Goal: Task Accomplishment & Management: Complete application form

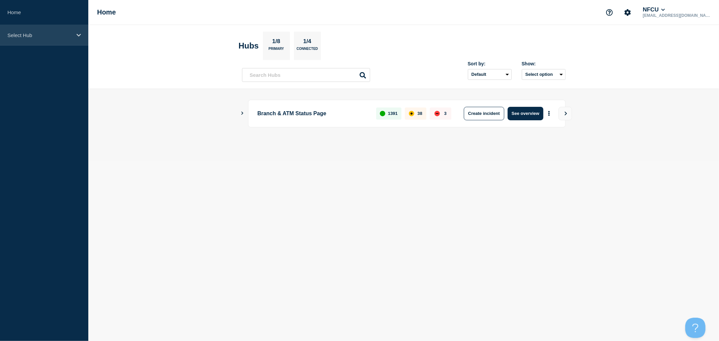
click at [74, 42] on div "Select Hub" at bounding box center [44, 35] width 88 height 21
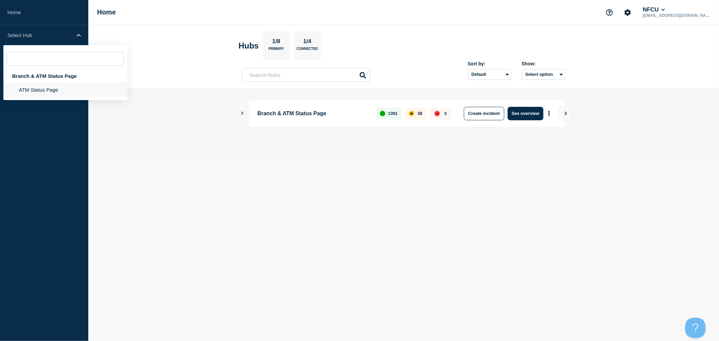
click at [50, 89] on li "ATM Status Page" at bounding box center [65, 90] width 124 height 14
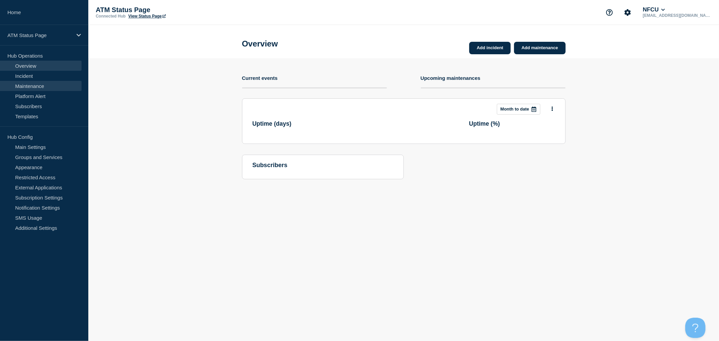
click at [28, 83] on link "Maintenance" at bounding box center [41, 86] width 82 height 10
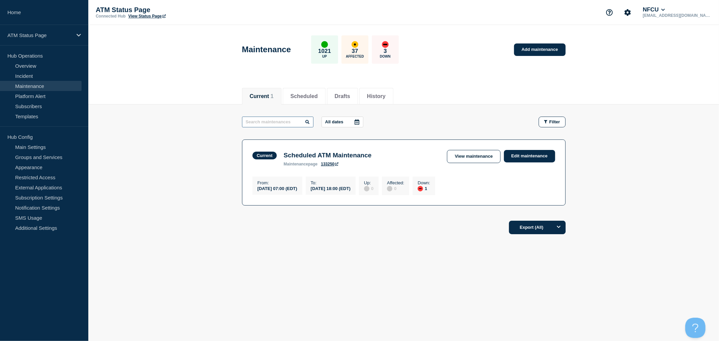
click at [288, 122] on input "text" at bounding box center [277, 122] width 71 height 11
click at [317, 93] on button "Scheduled" at bounding box center [304, 96] width 27 height 6
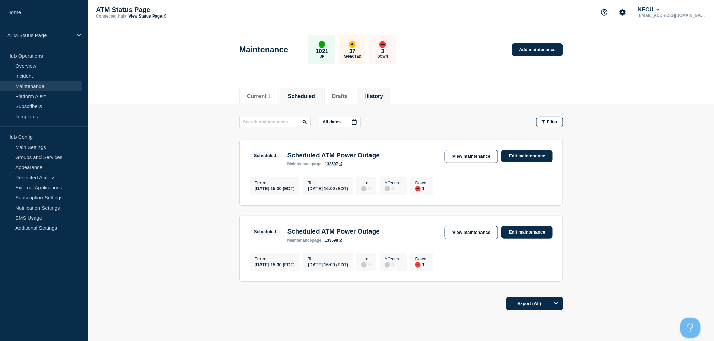
click at [383, 98] on button "History" at bounding box center [373, 96] width 19 height 6
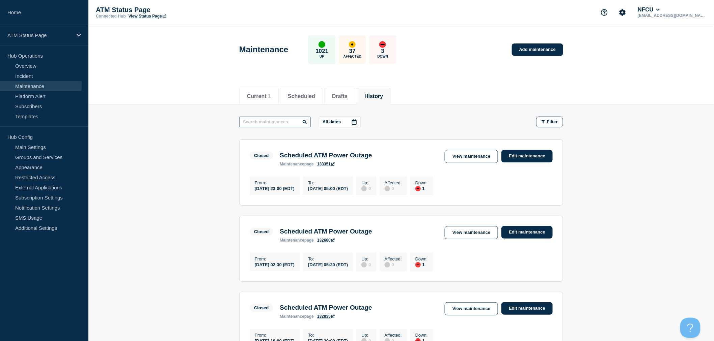
click at [284, 120] on input "text" at bounding box center [274, 122] width 71 height 11
type input "[PERSON_NAME]"
drag, startPoint x: 522, startPoint y: 157, endPoint x: 524, endPoint y: 166, distance: 9.1
click at [522, 157] on link "Edit maintenance" at bounding box center [526, 156] width 51 height 12
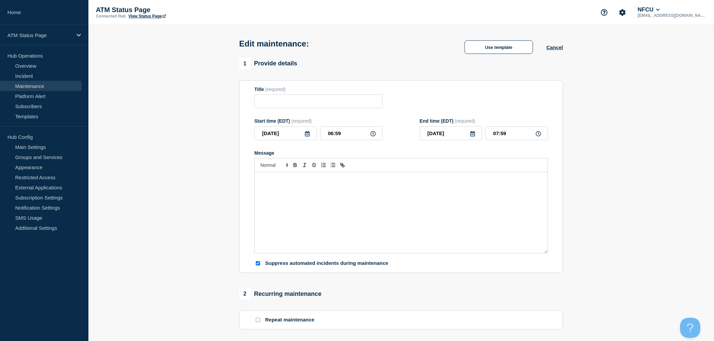
type input "Scheduled ATM Power Outage"
type input "[DATE]"
type input "22:00"
type input "[DATE]"
type input "00:00"
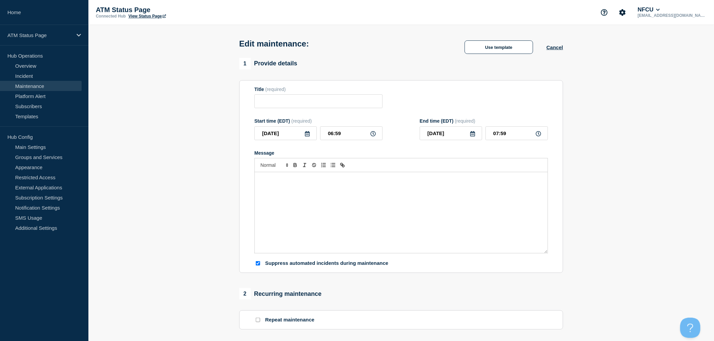
checkbox input "true"
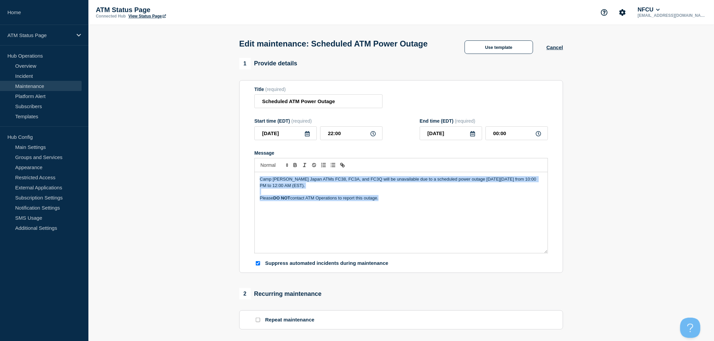
drag, startPoint x: 397, startPoint y: 219, endPoint x: 247, endPoint y: 190, distance: 152.6
click at [247, 190] on section "Title (required) Scheduled ATM Power Outage Start time (EDT) (required) [DATE] …" at bounding box center [401, 176] width 324 height 193
copy div "Camp [PERSON_NAME] Japan ATMs FC38, FC3A, and FC3Q will be unavailable due to a…"
click at [550, 50] on button "Cancel" at bounding box center [554, 48] width 17 height 6
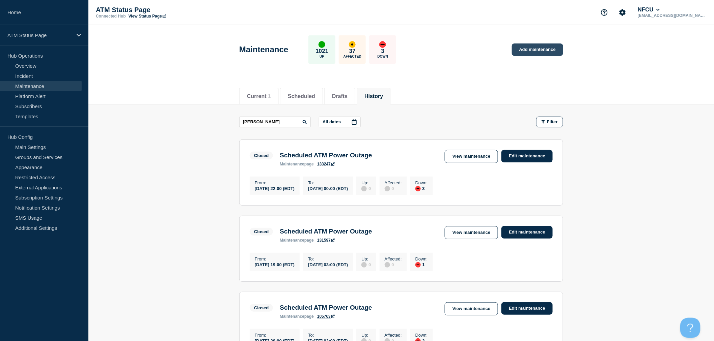
click at [535, 48] on link "Add maintenance" at bounding box center [537, 49] width 51 height 12
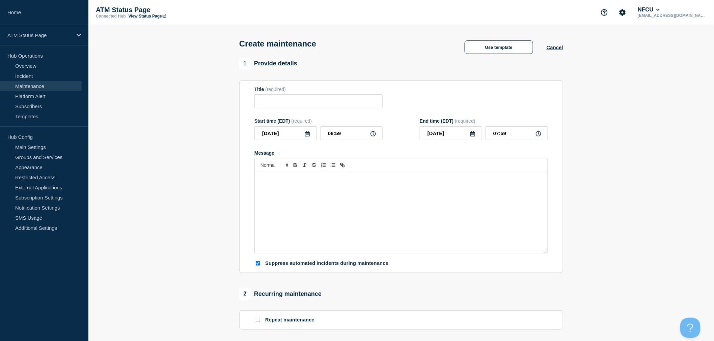
checkbox input "true"
click at [481, 52] on button "Use template" at bounding box center [498, 46] width 68 height 13
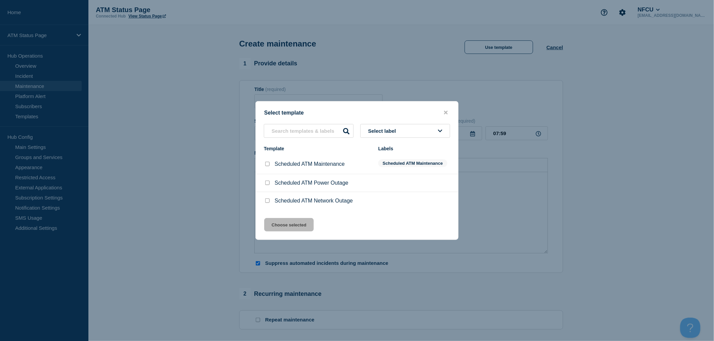
click at [267, 184] on input "Scheduled ATM Power Outage checkbox" at bounding box center [267, 183] width 4 height 4
checkbox input "true"
click at [300, 227] on button "Choose selected" at bounding box center [289, 224] width 50 height 13
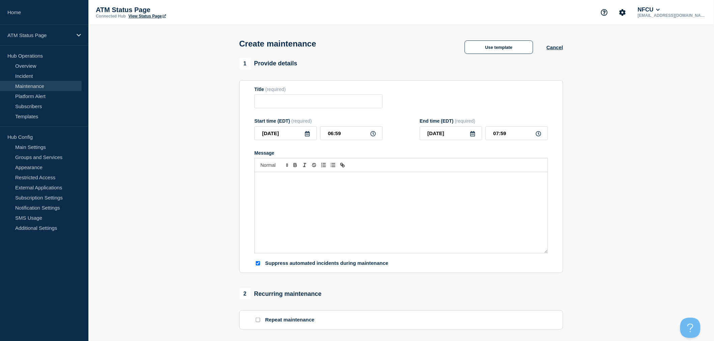
type input "Scheduled ATM Power Outage"
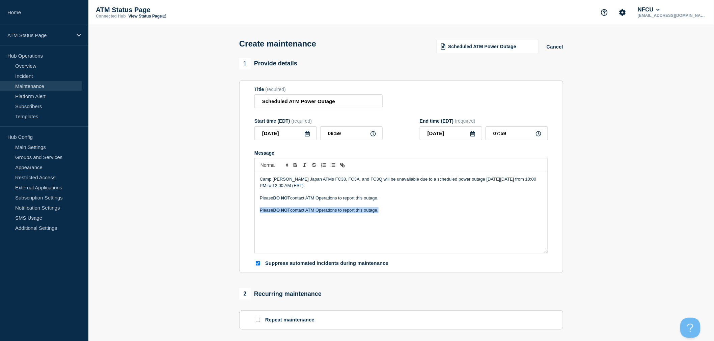
drag, startPoint x: 428, startPoint y: 220, endPoint x: 207, endPoint y: 210, distance: 221.7
click at [207, 210] on section "1 Provide details Title (required) Scheduled ATM Power Outage Start time (EDT) …" at bounding box center [400, 292] width 625 height 468
click at [488, 179] on p "Camp [PERSON_NAME] Japan ATMs FC38, FC3A, and FC3Q will be unavailable due to a…" at bounding box center [401, 182] width 283 height 12
click at [511, 180] on p "Camp [PERSON_NAME] Japan ATMs FC38, FC3A, and FC3Q will be unavailable due to a…" at bounding box center [401, 182] width 283 height 12
click at [310, 134] on icon at bounding box center [306, 133] width 5 height 5
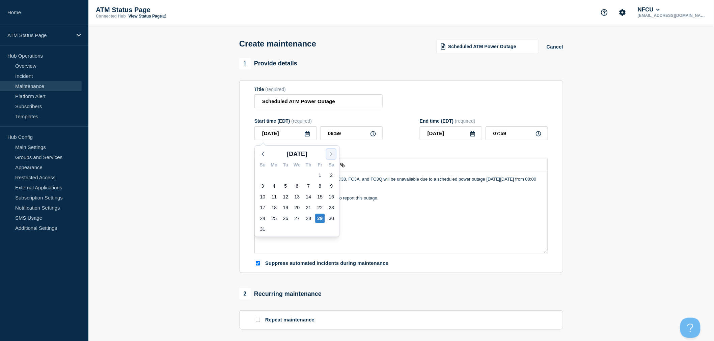
click at [331, 153] on polyline "button" at bounding box center [331, 154] width 2 height 4
click at [319, 198] on div "19" at bounding box center [319, 196] width 9 height 9
type input "[DATE]"
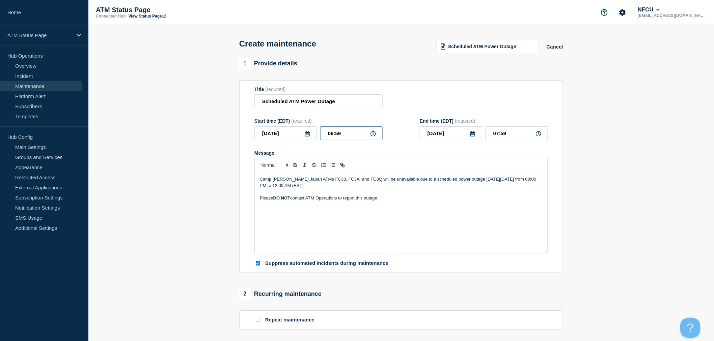
drag, startPoint x: 323, startPoint y: 133, endPoint x: 359, endPoint y: 137, distance: 36.3
click at [359, 137] on input "06:59" at bounding box center [351, 133] width 62 height 14
type input "08:00"
type input "09:00"
type input "20:00"
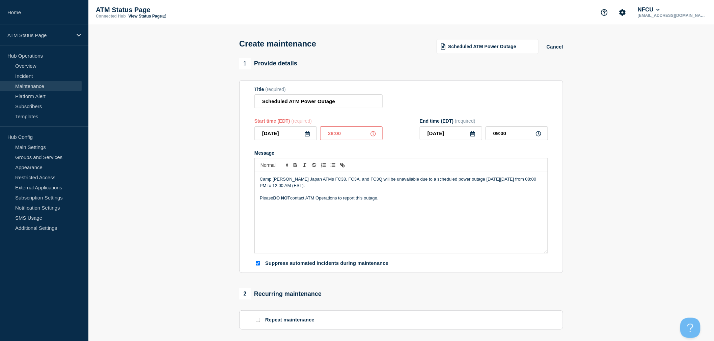
type input "21:00"
click at [473, 137] on icon at bounding box center [472, 133] width 5 height 5
click at [496, 195] on div "20" at bounding box center [496, 196] width 9 height 9
type input "[DATE]"
drag, startPoint x: 491, startPoint y: 134, endPoint x: 551, endPoint y: 138, distance: 60.2
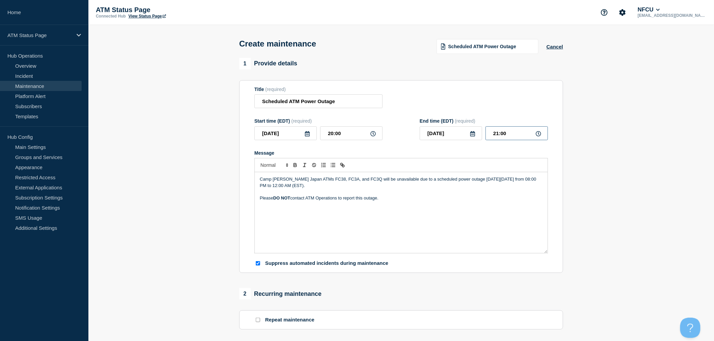
click at [550, 142] on section "Title (required) Scheduled ATM Power Outage Start time (EDT) (required) [DATE] …" at bounding box center [401, 176] width 324 height 193
type input "00:00"
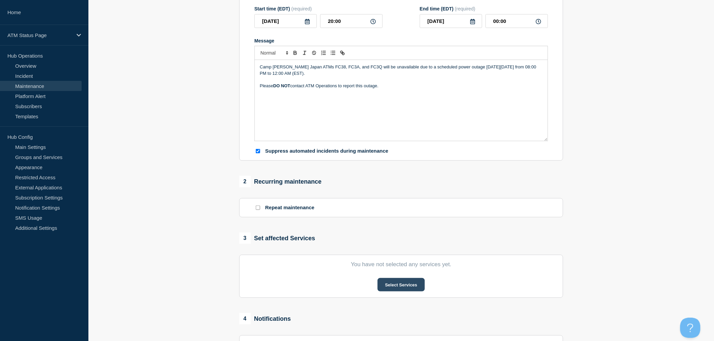
click at [395, 288] on button "Select Services" at bounding box center [400, 284] width 47 height 13
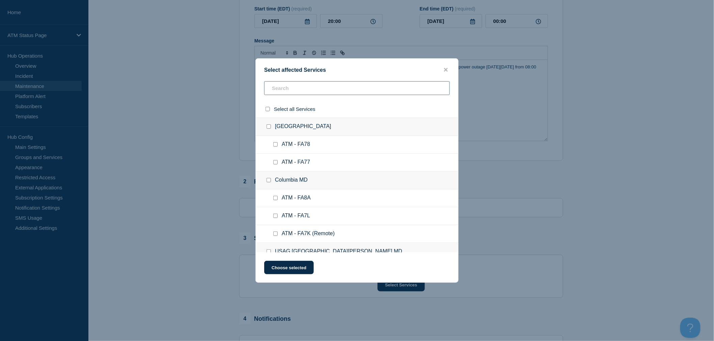
click at [294, 83] on input "text" at bounding box center [356, 88] width 185 height 14
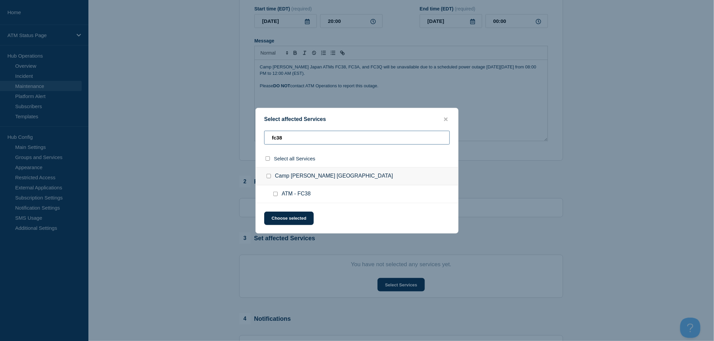
type input "fc38"
click at [273, 192] on div at bounding box center [277, 194] width 10 height 7
click at [292, 221] on button "Choose selected" at bounding box center [289, 218] width 50 height 13
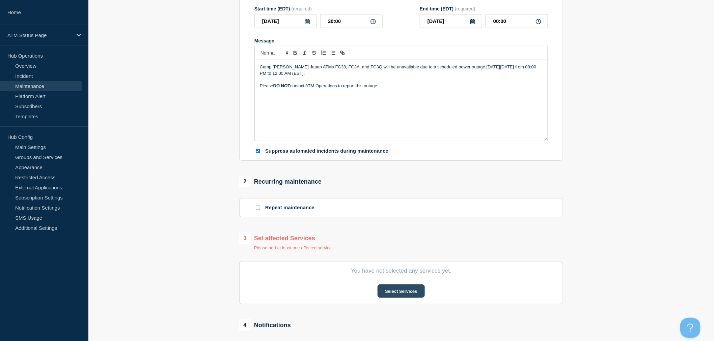
click at [390, 295] on button "Select Services" at bounding box center [400, 291] width 47 height 13
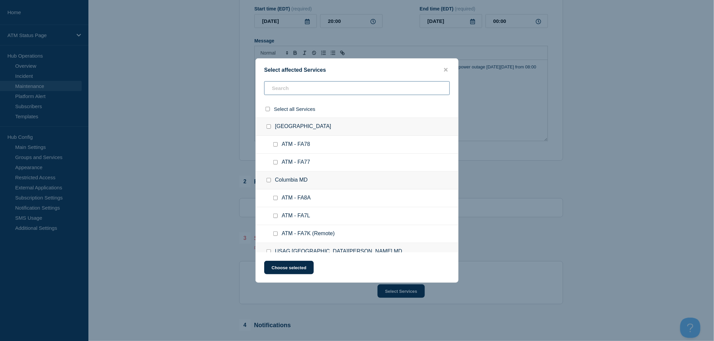
click at [298, 88] on input "text" at bounding box center [356, 88] width 185 height 14
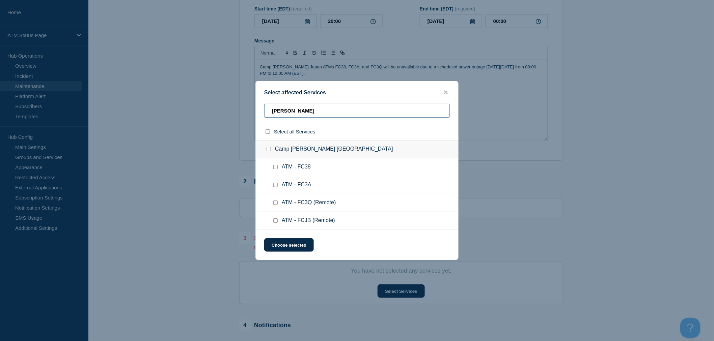
type input "[PERSON_NAME]"
click at [273, 176] on ul "ATM - FC38" at bounding box center [357, 185] width 202 height 18
click at [274, 169] on input "ATM - FC38 checkbox" at bounding box center [275, 167] width 4 height 4
checkbox input "true"
click at [275, 186] on input "ATM - FC3A checkbox" at bounding box center [275, 185] width 4 height 4
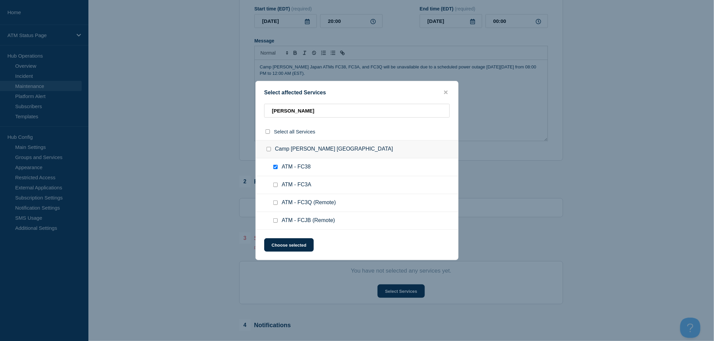
checkbox input "true"
click at [275, 204] on input "ATM - FC3Q (Remote) checkbox" at bounding box center [275, 203] width 4 height 4
checkbox input "true"
click at [273, 221] on input "ATM - FCJB (Remote) checkbox" at bounding box center [275, 221] width 4 height 4
checkbox input "true"
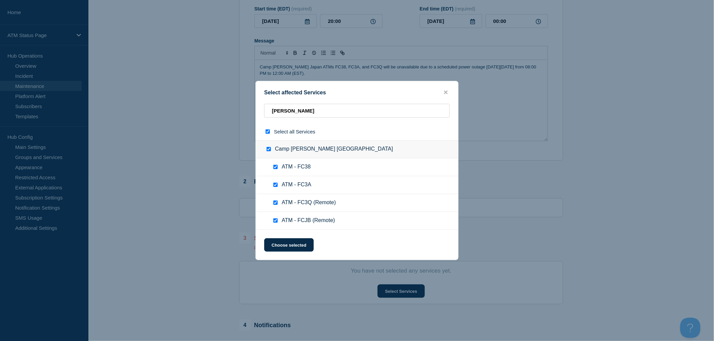
checkbox input "true"
click at [289, 244] on button "Choose selected" at bounding box center [289, 244] width 50 height 13
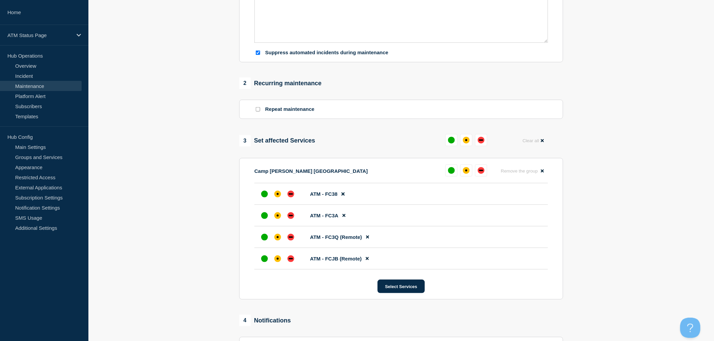
scroll to position [262, 0]
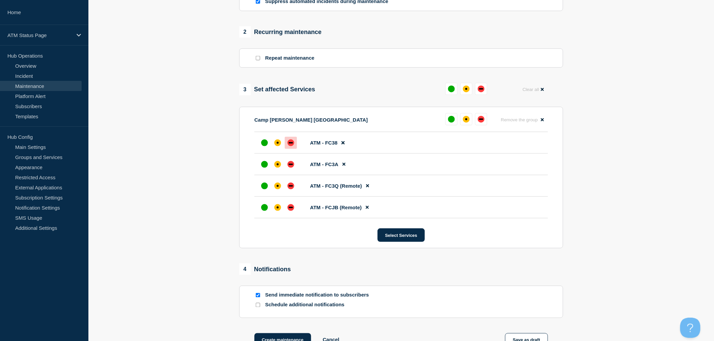
click at [294, 144] on div "down" at bounding box center [290, 143] width 7 height 7
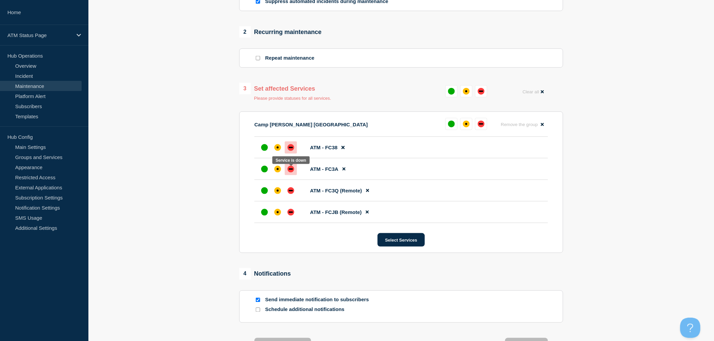
click at [291, 170] on div "down" at bounding box center [291, 169] width 4 height 1
click at [294, 191] on div "down" at bounding box center [290, 190] width 7 height 7
click at [291, 213] on div "down" at bounding box center [291, 212] width 4 height 1
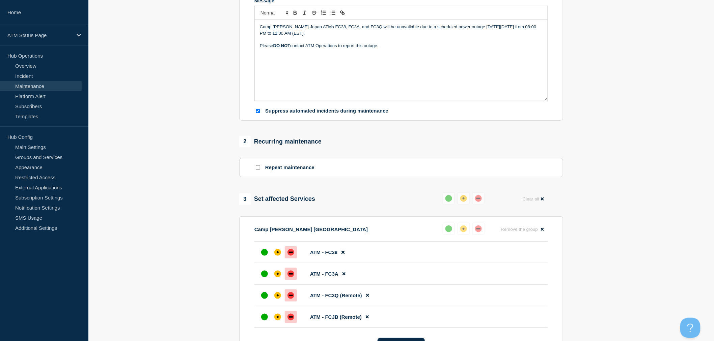
scroll to position [187, 0]
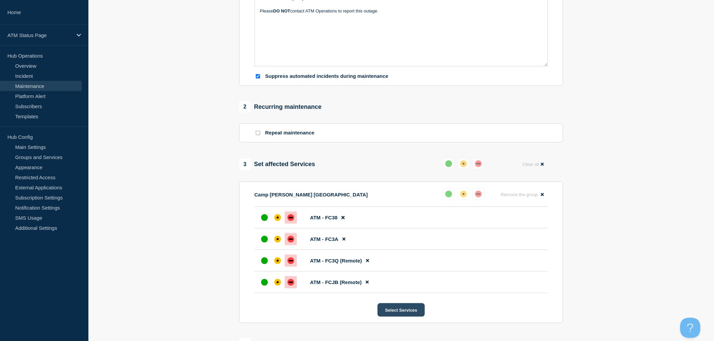
click at [404, 313] on button "Select Services" at bounding box center [400, 309] width 47 height 13
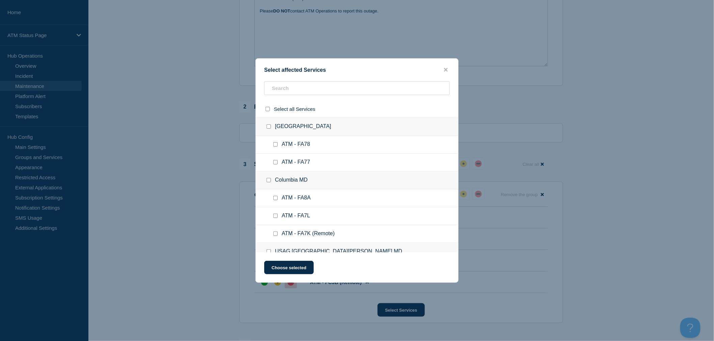
click at [445, 67] on div "Select affected Services" at bounding box center [357, 70] width 202 height 6
click at [446, 70] on icon "close button" at bounding box center [446, 70] width 4 height 4
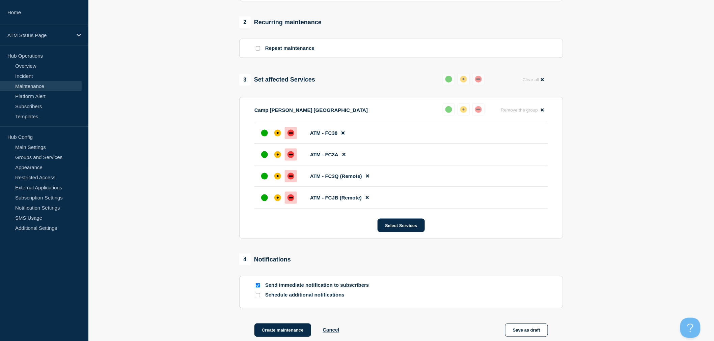
scroll to position [349, 0]
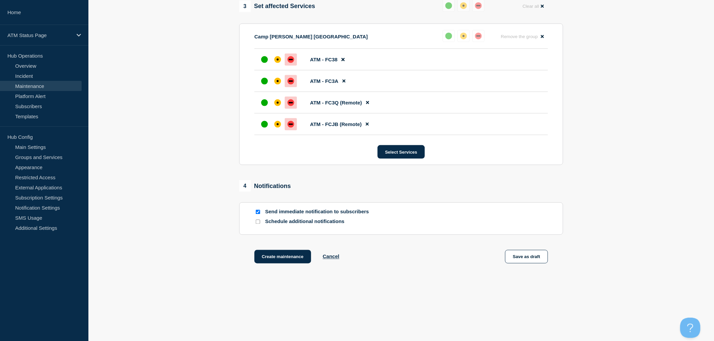
click at [287, 263] on button "Create maintenance" at bounding box center [282, 256] width 57 height 13
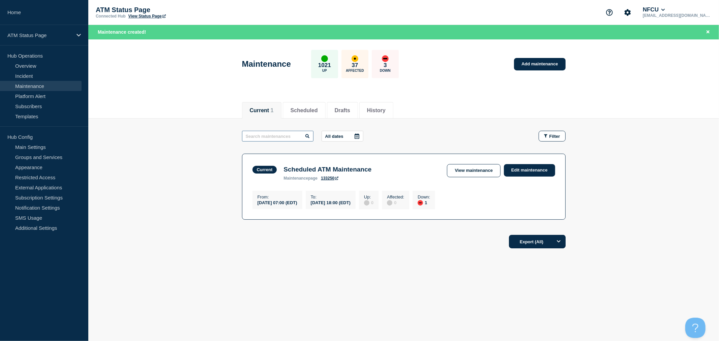
click at [280, 138] on input "text" at bounding box center [277, 136] width 71 height 11
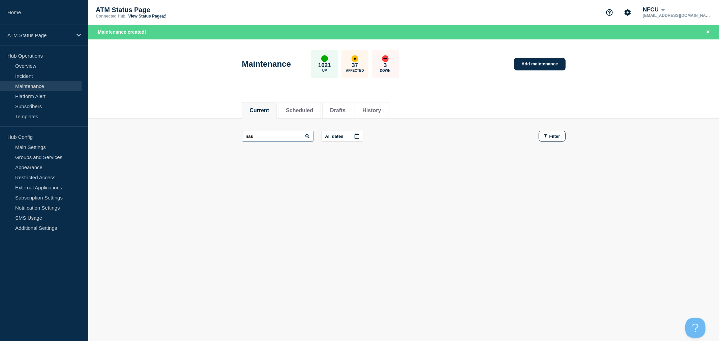
type input "nas"
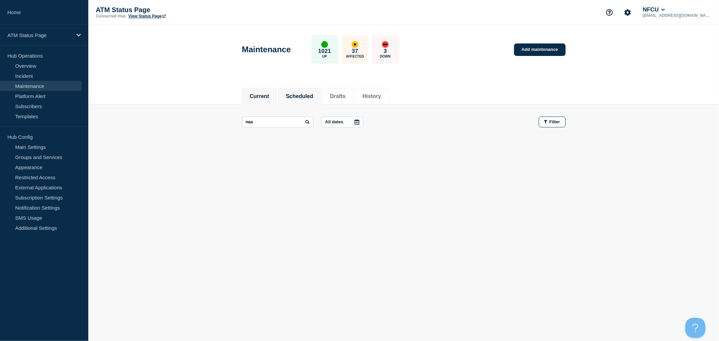
drag, startPoint x: 295, startPoint y: 98, endPoint x: 297, endPoint y: 102, distance: 3.9
click at [295, 98] on button "Scheduled" at bounding box center [299, 96] width 27 height 6
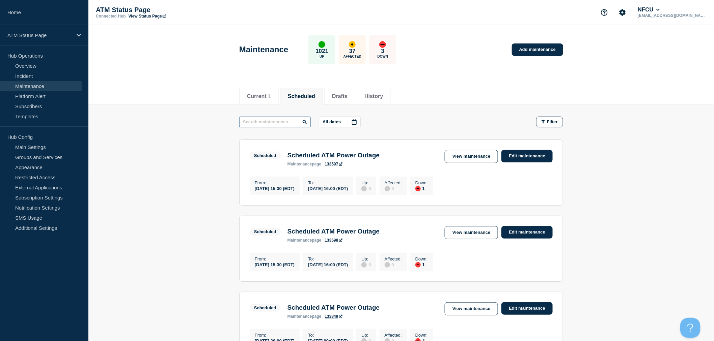
click at [293, 122] on input "text" at bounding box center [274, 122] width 71 height 11
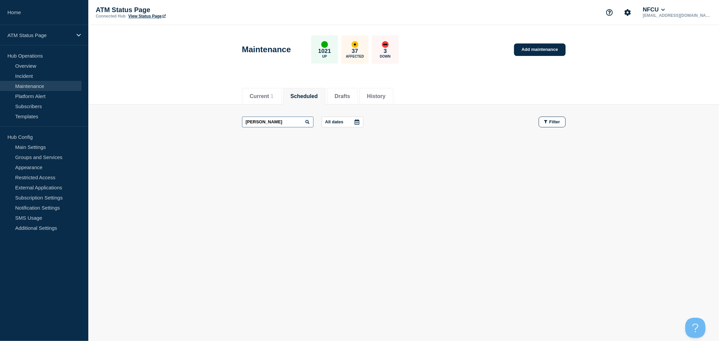
drag, startPoint x: 286, startPoint y: 122, endPoint x: 228, endPoint y: 120, distance: 58.4
click at [228, 120] on main "[PERSON_NAME] All dates Filter" at bounding box center [403, 122] width 631 height 35
type input "[GEOGRAPHIC_DATA]"
click at [386, 95] on button "History" at bounding box center [376, 96] width 19 height 6
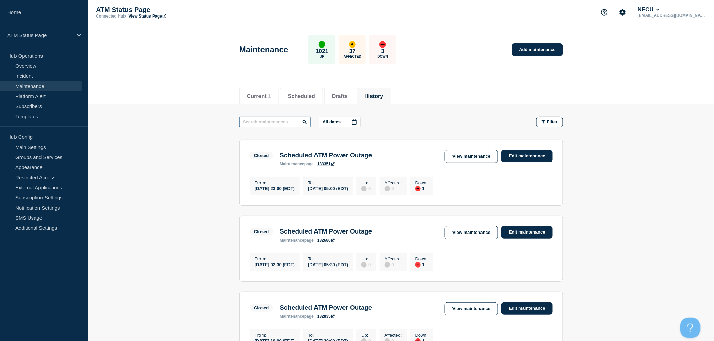
click at [295, 123] on input "text" at bounding box center [274, 122] width 71 height 11
type input "[GEOGRAPHIC_DATA]"
click at [524, 157] on link "Edit maintenance" at bounding box center [526, 156] width 51 height 12
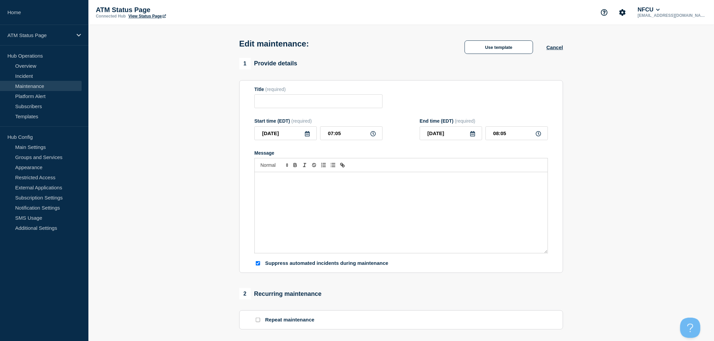
type input "Scheduled ATM Power Outage"
type input "[DATE]"
type input "23:00"
type input "[DATE]"
type input "05:00"
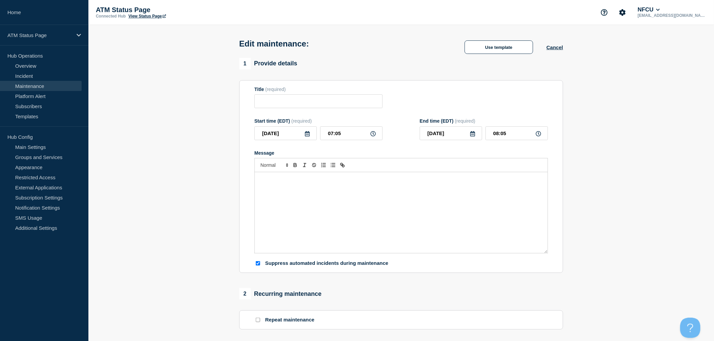
checkbox input "true"
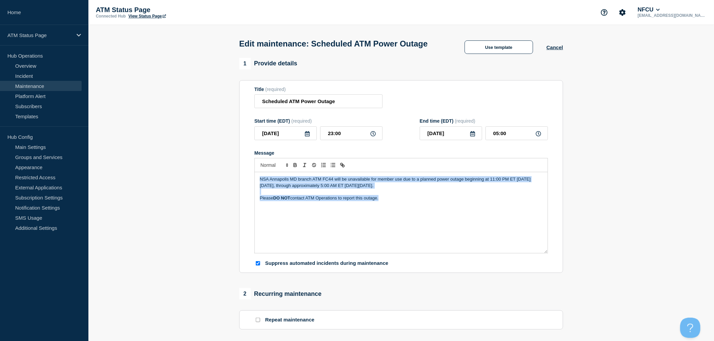
drag, startPoint x: 413, startPoint y: 217, endPoint x: 208, endPoint y: 185, distance: 207.7
click at [208, 185] on section "1 Provide details Title (required) Scheduled ATM Power Outage Start time (EDT) …" at bounding box center [400, 309] width 625 height 503
copy div "NSA Annapolis MD branch ATM FC44 will be unavailable for member use due to a pl…"
click at [559, 50] on button "Cancel" at bounding box center [554, 48] width 17 height 6
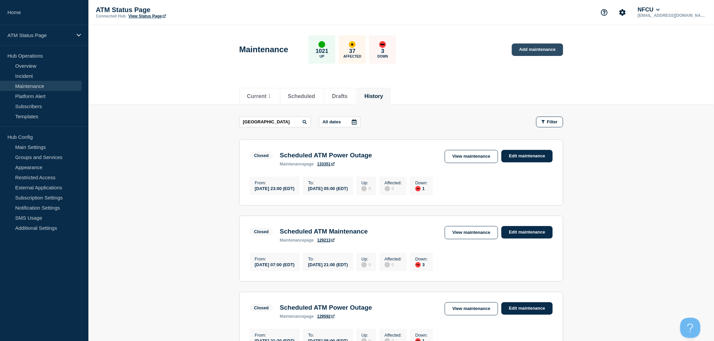
click at [527, 51] on link "Add maintenance" at bounding box center [537, 49] width 51 height 12
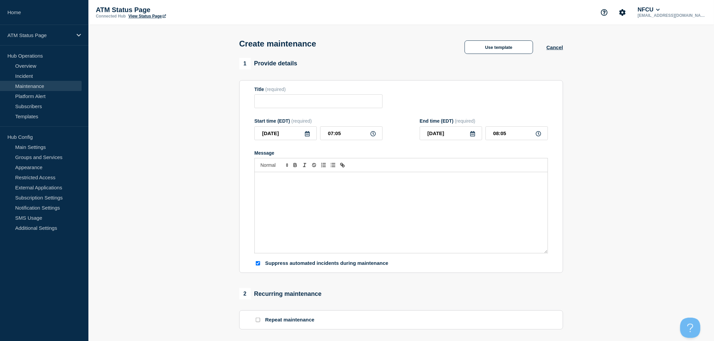
checkbox input "true"
click at [356, 108] on input "Title" at bounding box center [318, 101] width 128 height 14
click at [493, 50] on button "Use template" at bounding box center [498, 46] width 68 height 13
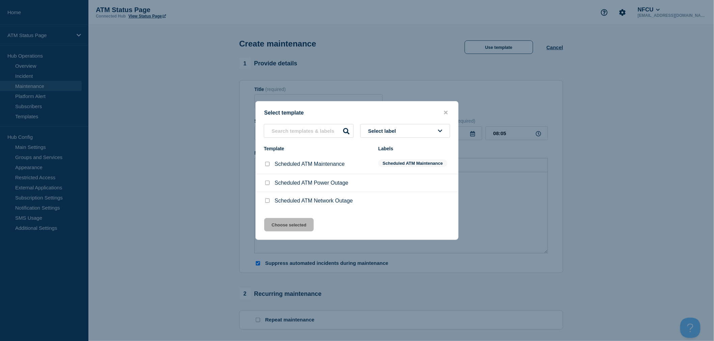
click at [266, 186] on div at bounding box center [267, 183] width 7 height 7
click at [267, 184] on input "Scheduled ATM Power Outage checkbox" at bounding box center [267, 183] width 4 height 4
checkbox input "true"
click at [292, 228] on button "Choose selected" at bounding box center [289, 224] width 50 height 13
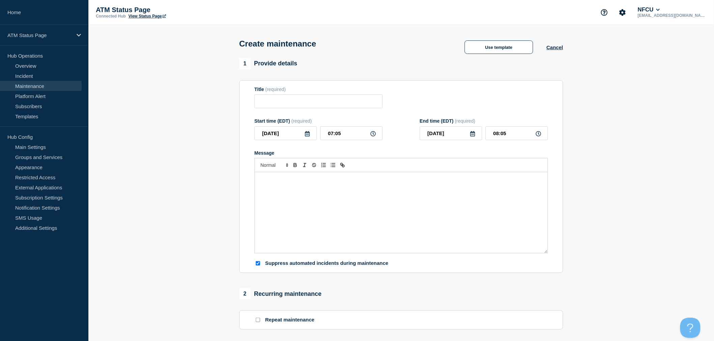
type input "Scheduled ATM Power Outage"
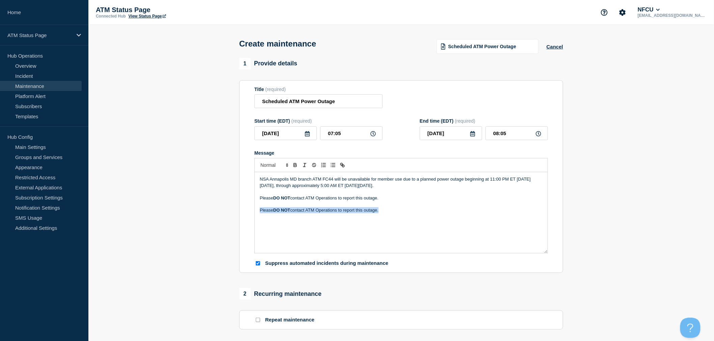
drag, startPoint x: 430, startPoint y: 217, endPoint x: 173, endPoint y: 213, distance: 256.6
click at [173, 213] on section "1 Provide details Title (required) Scheduled ATM Power Outage Start time (EDT) …" at bounding box center [400, 292] width 625 height 468
click at [493, 181] on p "NSA Annapolis MD branch ATM FC44 will be unavailable for member use due to a pl…" at bounding box center [401, 182] width 283 height 12
drag, startPoint x: 523, startPoint y: 183, endPoint x: 533, endPoint y: 197, distance: 17.7
click at [523, 183] on p "NSA Annapolis MD branch ATM FC44 will be unavailable for member use due to a pl…" at bounding box center [401, 182] width 283 height 12
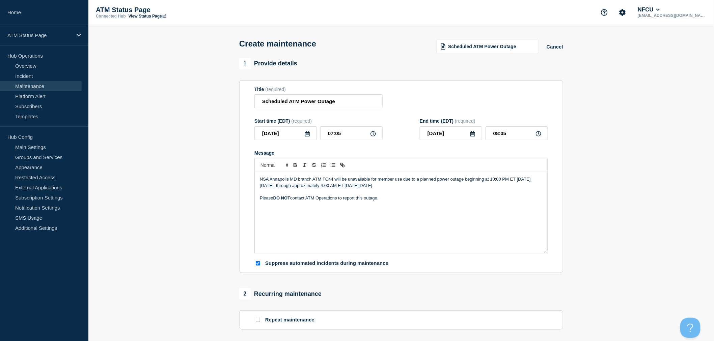
click at [308, 136] on icon at bounding box center [307, 133] width 5 height 5
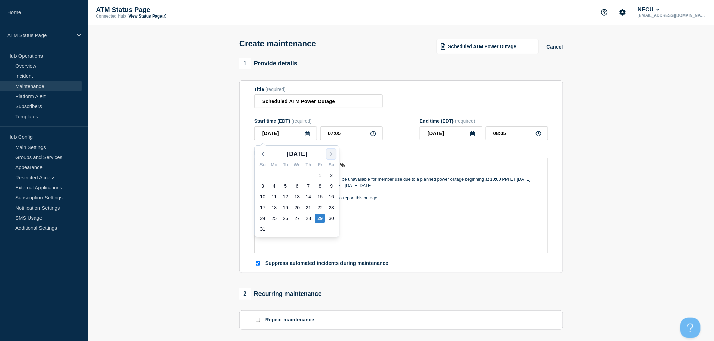
click at [331, 154] on icon "button" at bounding box center [331, 154] width 8 height 8
click at [274, 200] on div "15" at bounding box center [273, 196] width 9 height 9
type input "[DATE]"
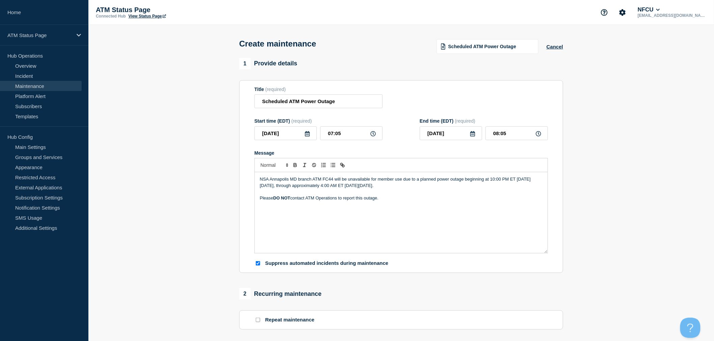
click at [306, 133] on icon at bounding box center [306, 133] width 5 height 5
click at [298, 187] on div "10" at bounding box center [296, 185] width 9 height 9
type input "[DATE]"
drag, startPoint x: 326, startPoint y: 133, endPoint x: 376, endPoint y: 133, distance: 49.9
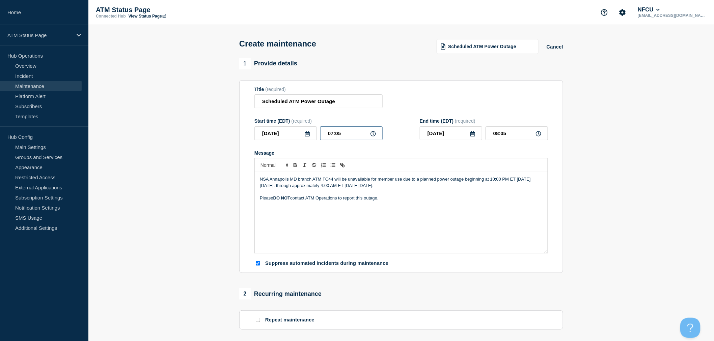
click at [376, 133] on input "07:05" at bounding box center [351, 133] width 62 height 14
type input "22:00"
type input "23:00"
click at [471, 135] on icon at bounding box center [472, 133] width 5 height 5
click at [476, 187] on div "11" at bounding box center [473, 185] width 9 height 9
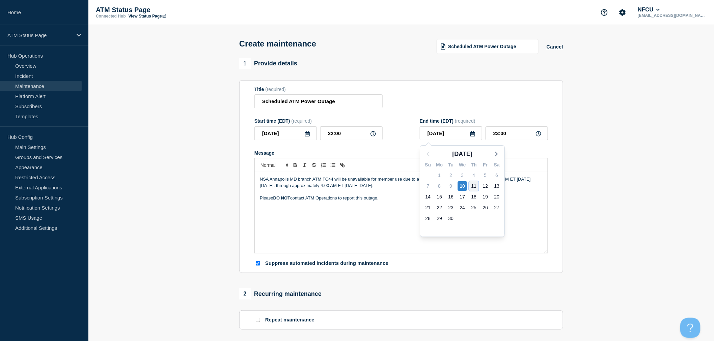
type input "[DATE]"
drag, startPoint x: 493, startPoint y: 135, endPoint x: 517, endPoint y: 129, distance: 25.2
click at [517, 129] on input "23:00" at bounding box center [516, 133] width 62 height 14
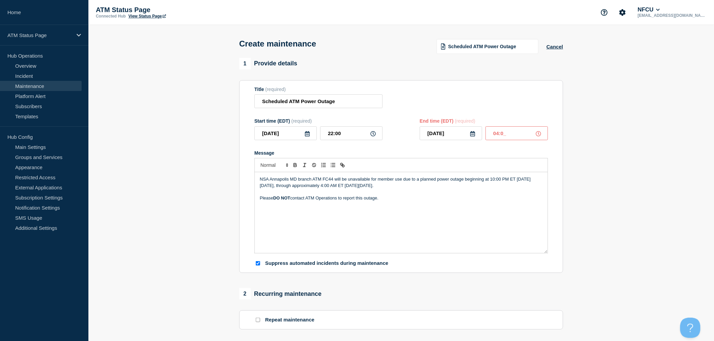
type input "04:00"
click at [396, 237] on div "NSA Annapolis MD branch ATM FC44 will be unavailable for member use due to a pl…" at bounding box center [401, 212] width 293 height 81
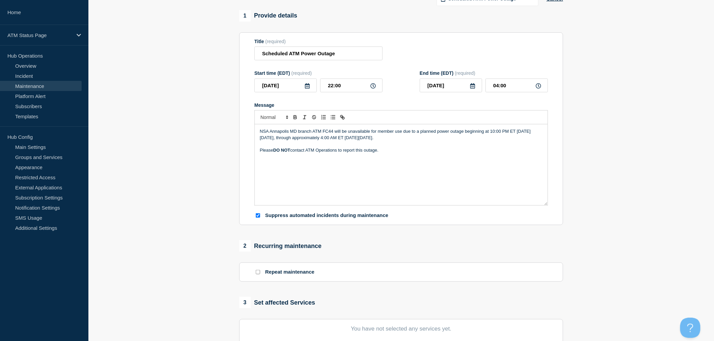
scroll to position [112, 0]
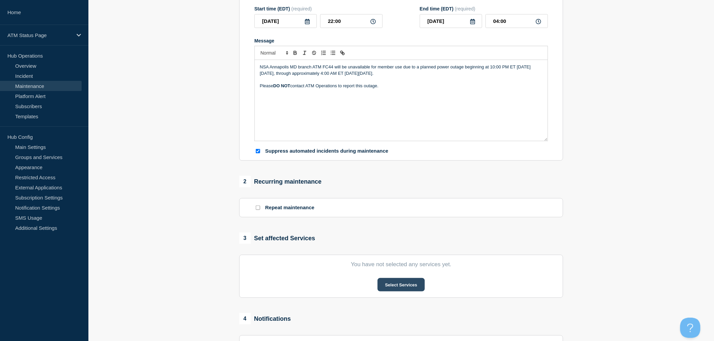
click at [410, 290] on button "Select Services" at bounding box center [400, 284] width 47 height 13
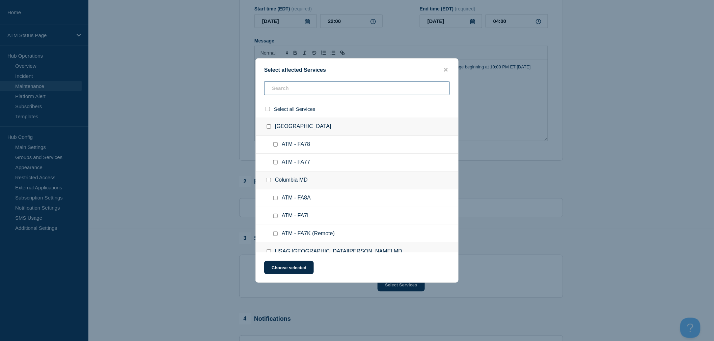
click at [291, 87] on input "text" at bounding box center [356, 88] width 185 height 14
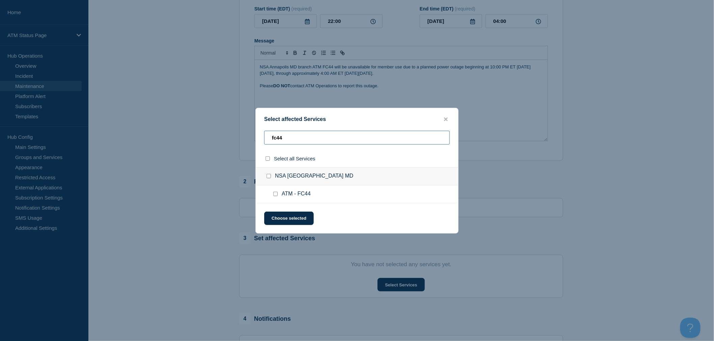
type input "fc44"
click at [274, 196] on input "ATM - FC44 checkbox" at bounding box center [275, 194] width 4 height 4
checkbox input "true"
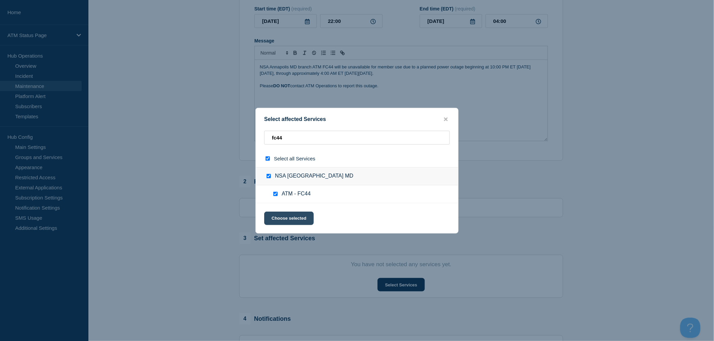
click at [284, 221] on button "Choose selected" at bounding box center [289, 218] width 50 height 13
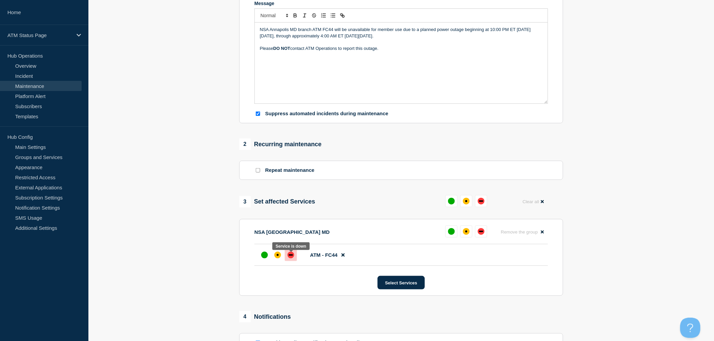
click at [291, 259] on div "down" at bounding box center [290, 255] width 7 height 7
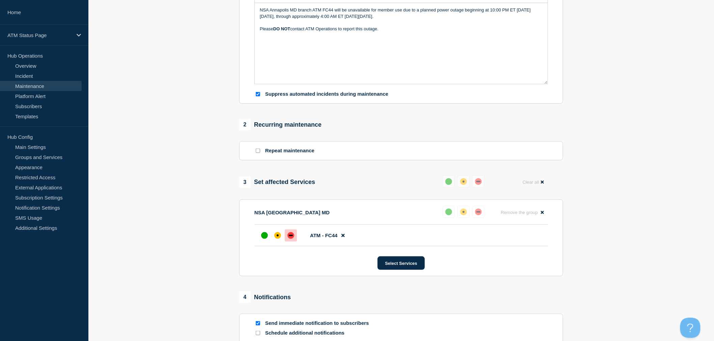
scroll to position [225, 0]
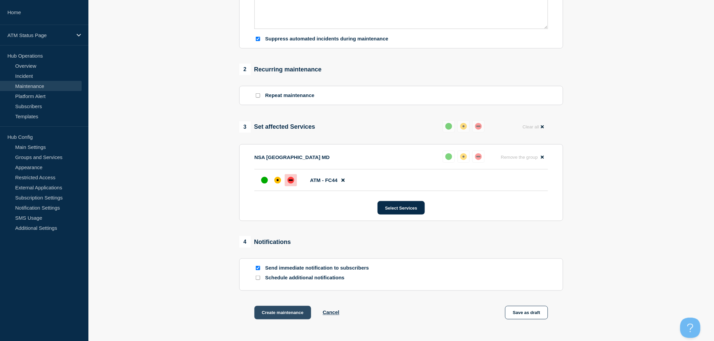
click at [288, 318] on button "Create maintenance" at bounding box center [282, 312] width 57 height 13
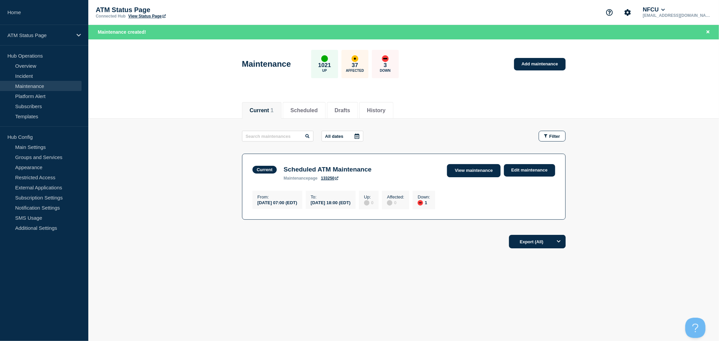
click at [484, 171] on link "View maintenance" at bounding box center [473, 170] width 53 height 13
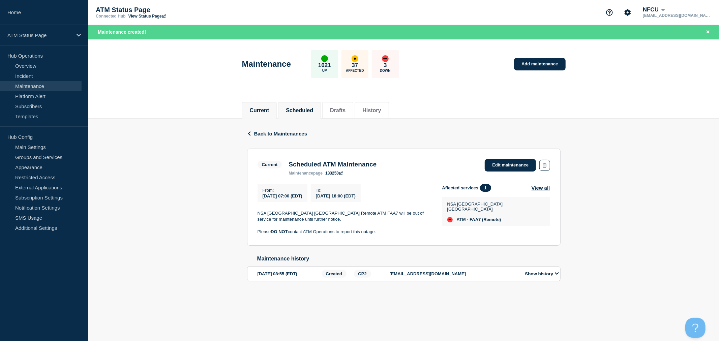
click at [311, 110] on button "Scheduled" at bounding box center [299, 111] width 27 height 6
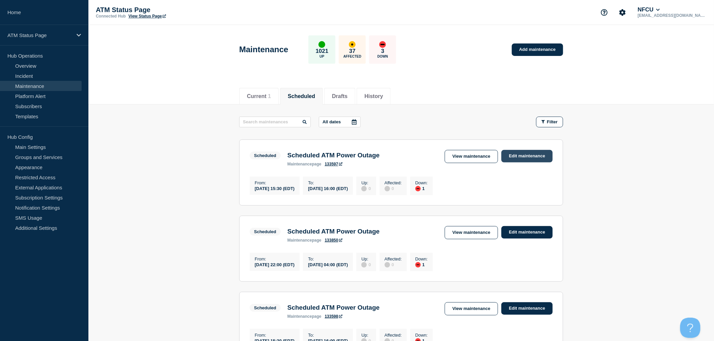
click at [535, 156] on link "Edit maintenance" at bounding box center [526, 156] width 51 height 12
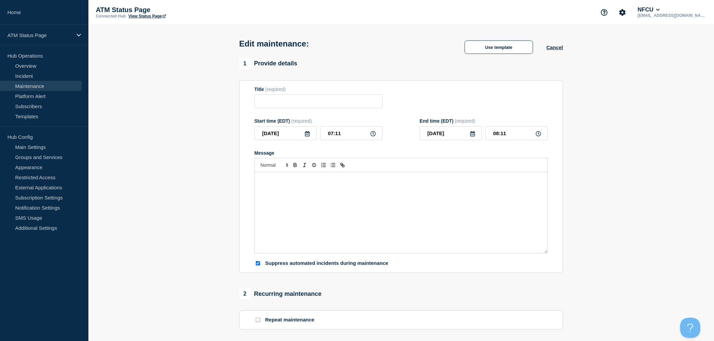
type input "Scheduled ATM Power Outage"
type input "[DATE]"
type input "15:30"
type input "[DATE]"
type input "16:00"
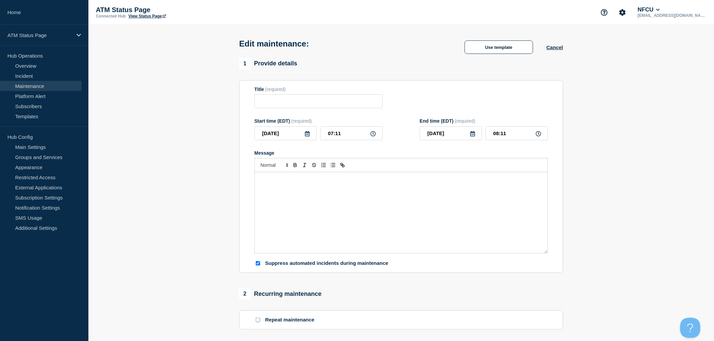
checkbox input "true"
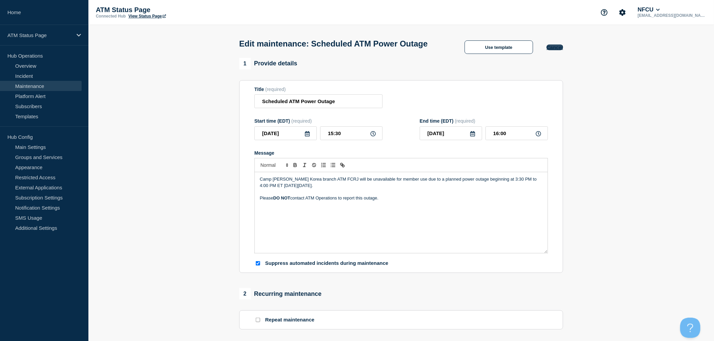
click at [559, 50] on button "Cancel" at bounding box center [554, 48] width 17 height 6
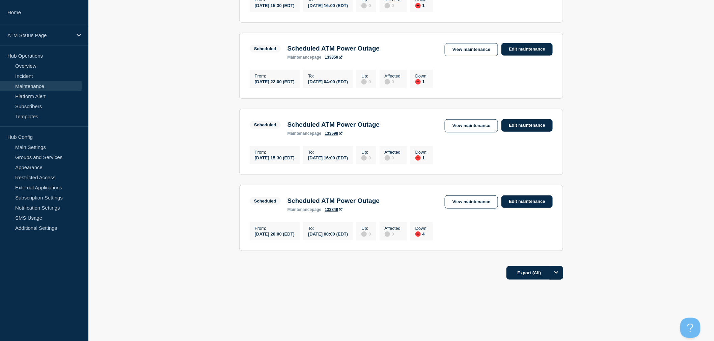
scroll to position [192, 0]
